Goal: Submit feedback/report problem

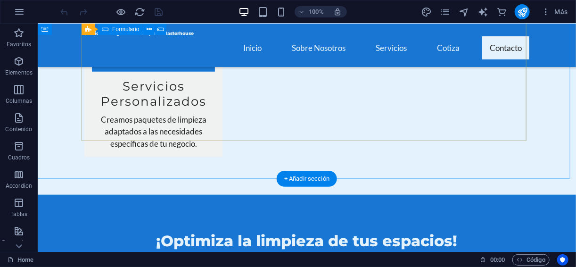
scroll to position [1805, 0]
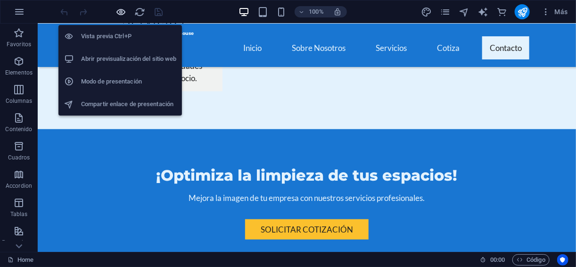
click at [125, 11] on icon "button" at bounding box center [121, 12] width 11 height 11
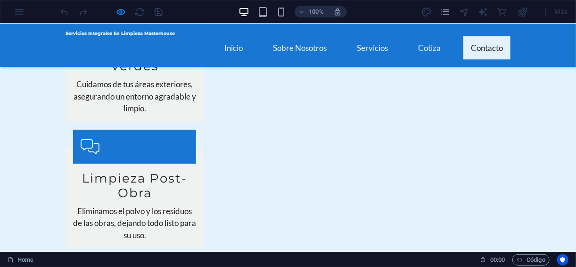
scroll to position [1469, 0]
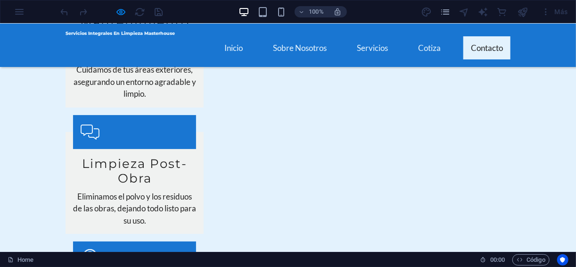
checkbox input "true"
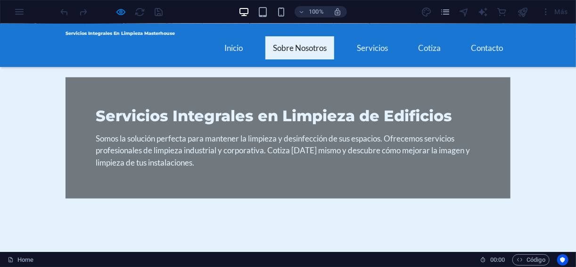
scroll to position [314, 0]
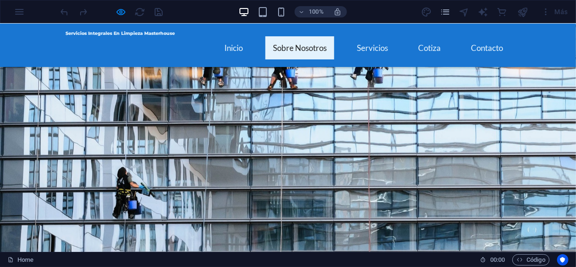
scroll to position [0, 0]
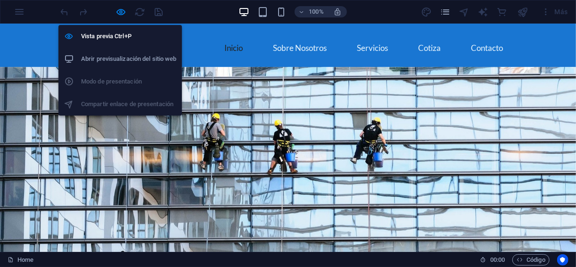
click at [114, 14] on div at bounding box center [112, 11] width 106 height 15
click at [122, 16] on icon "button" at bounding box center [121, 12] width 11 height 11
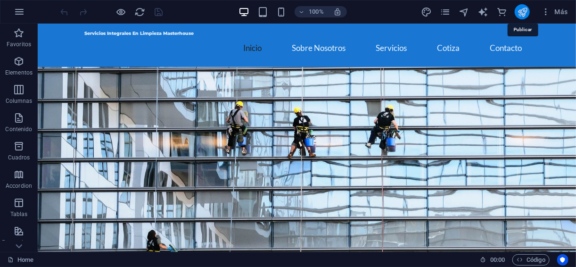
click at [527, 12] on icon "publish" at bounding box center [522, 12] width 11 height 11
